Goal: Transaction & Acquisition: Purchase product/service

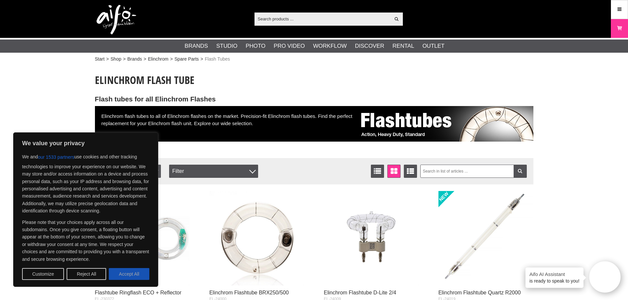
click at [126, 275] on button "Accept All" at bounding box center [129, 274] width 41 height 12
checkbox input "true"
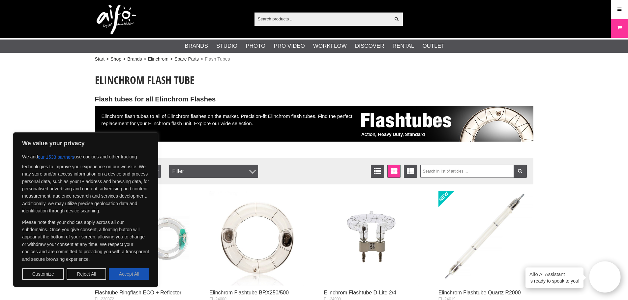
checkbox input "true"
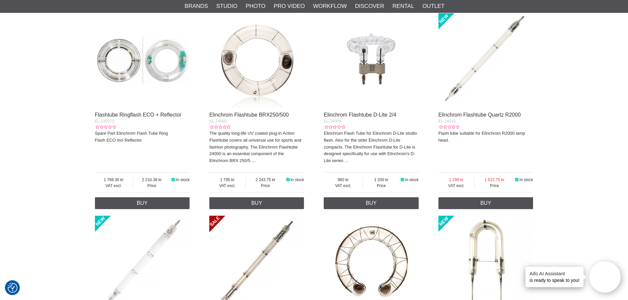
scroll to position [132, 0]
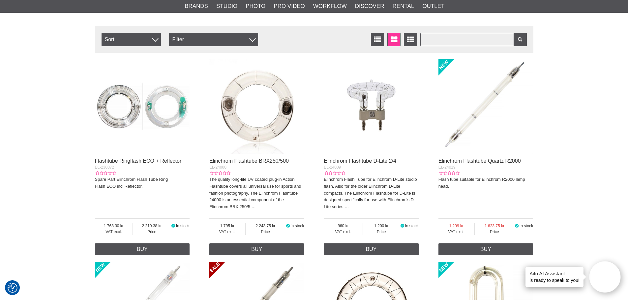
click at [452, 40] on input "text" at bounding box center [473, 39] width 106 height 13
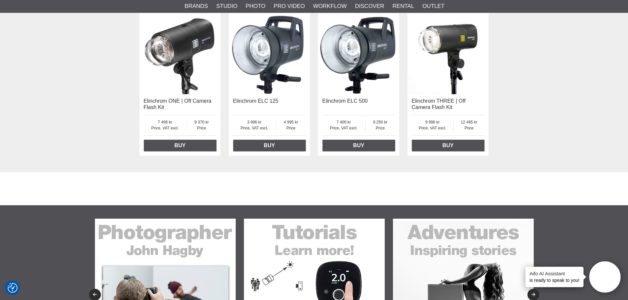
scroll to position [1714, 0]
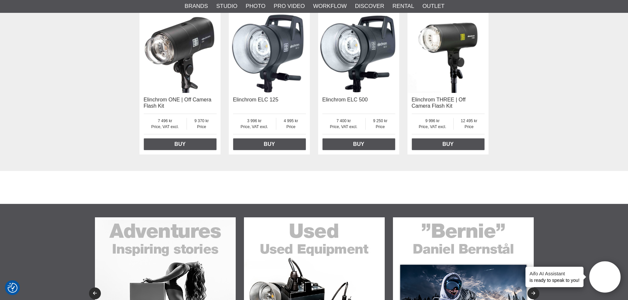
click at [450, 45] on img at bounding box center [447, 52] width 81 height 81
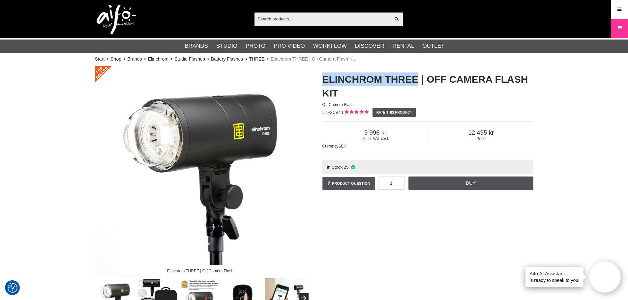
drag, startPoint x: 324, startPoint y: 79, endPoint x: 417, endPoint y: 79, distance: 93.3
click at [417, 79] on h1 "Elinchrom THREE | Off Camera Flash Kit" at bounding box center [427, 87] width 211 height 28
copy h1 "Elinchrom THREE"
drag, startPoint x: 364, startPoint y: 133, endPoint x: 390, endPoint y: 133, distance: 26.7
click at [390, 133] on span "9 996" at bounding box center [375, 132] width 106 height 7
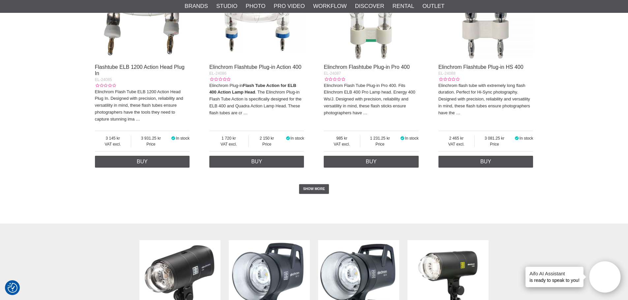
scroll to position [1483, 0]
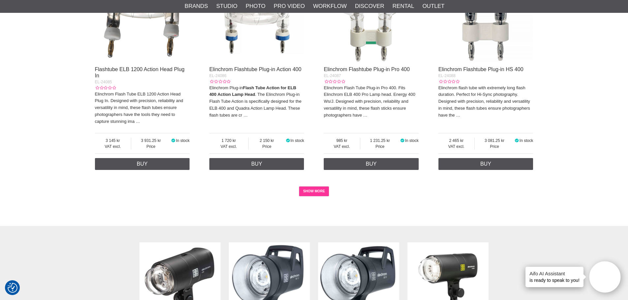
click at [326, 191] on link "SHOW MORE" at bounding box center [314, 192] width 30 height 10
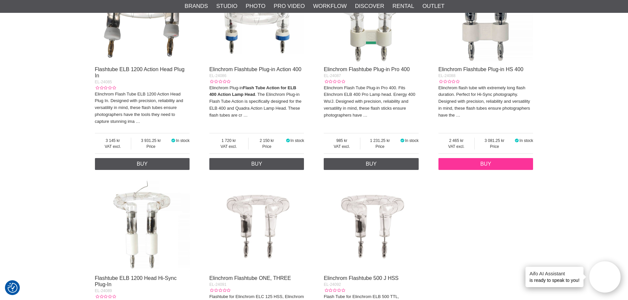
click at [481, 164] on link "Buy" at bounding box center [485, 164] width 95 height 12
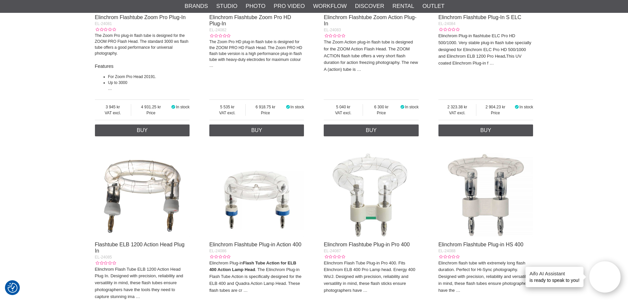
scroll to position [1369, 0]
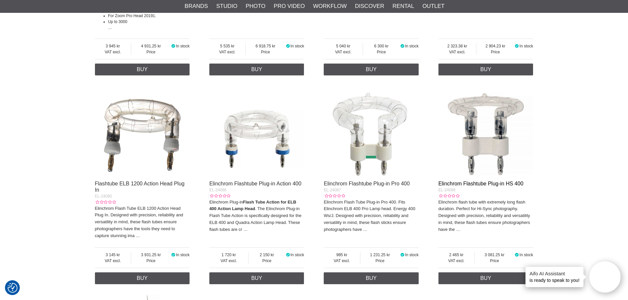
click at [485, 183] on link "Elinchrom Flashtube Plug-in HS 400" at bounding box center [480, 184] width 85 height 6
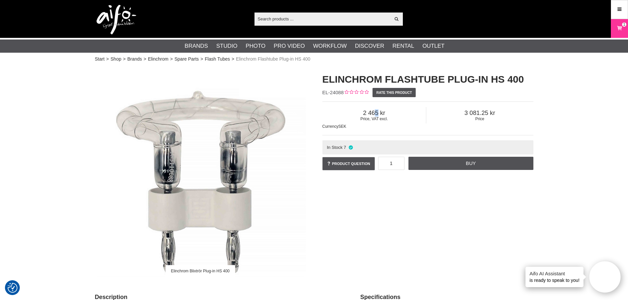
drag, startPoint x: 387, startPoint y: 112, endPoint x: 373, endPoint y: 113, distance: 13.8
click at [373, 113] on span "2 465" at bounding box center [374, 112] width 104 height 7
click at [360, 112] on span "2 465" at bounding box center [374, 112] width 104 height 7
drag, startPoint x: 362, startPoint y: 112, endPoint x: 385, endPoint y: 113, distance: 23.1
click at [385, 113] on span "2 465" at bounding box center [374, 112] width 104 height 7
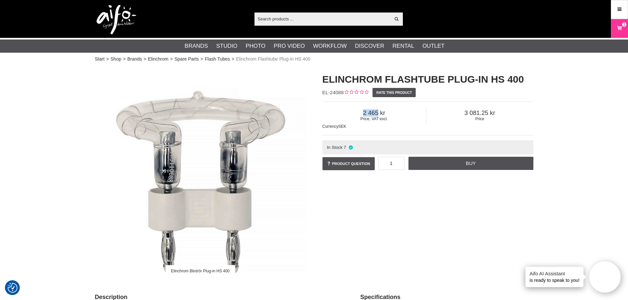
copy span "2 465"
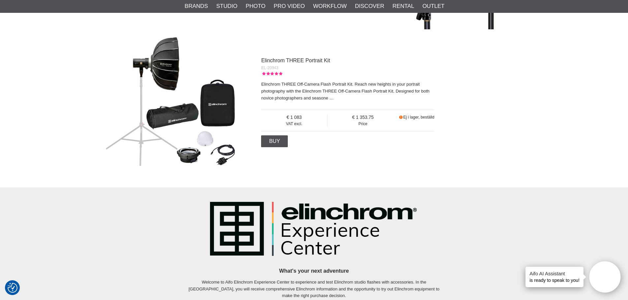
scroll to position [494, 0]
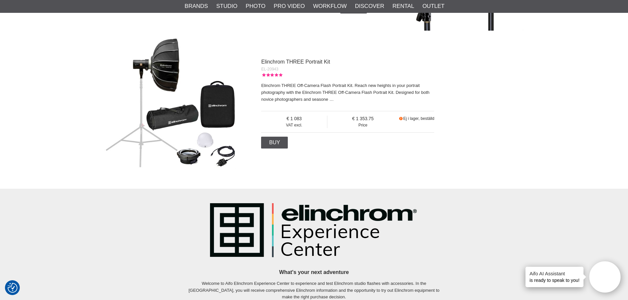
click at [192, 118] on img at bounding box center [170, 103] width 132 height 132
